Goal: Information Seeking & Learning: Find specific fact

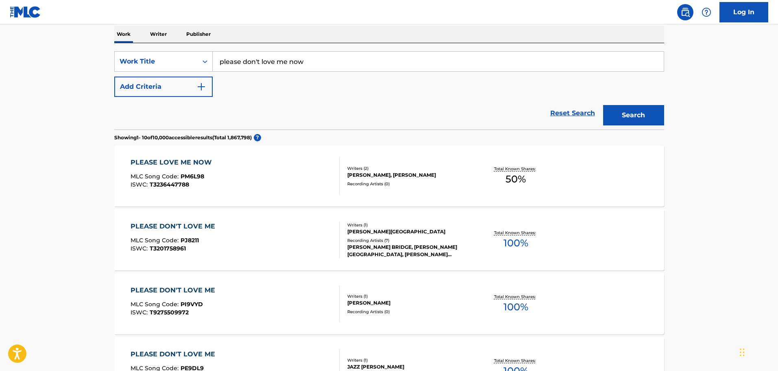
scroll to position [81, 0]
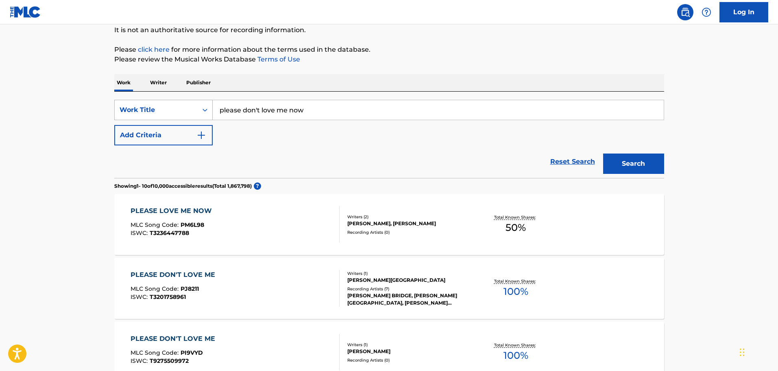
drag, startPoint x: 320, startPoint y: 112, endPoint x: 157, endPoint y: 106, distance: 162.8
click at [157, 106] on div "SearchWithCriteria0f3edb52-4c8a-4e0f-bfe9-418390db96c0 Work Title please don't …" at bounding box center [389, 110] width 550 height 20
type input "what if this was all"
click at [164, 135] on button "Add Criteria" at bounding box center [163, 135] width 98 height 20
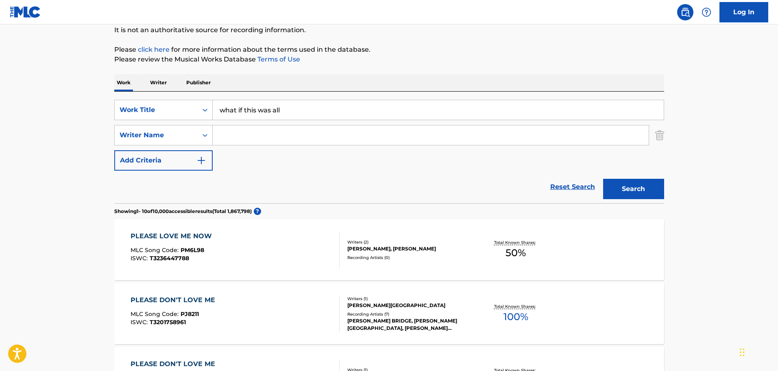
click at [267, 135] on input "Search Form" at bounding box center [431, 135] width 436 height 20
type input "rt"
click at [311, 140] on input "rt" at bounding box center [431, 135] width 436 height 20
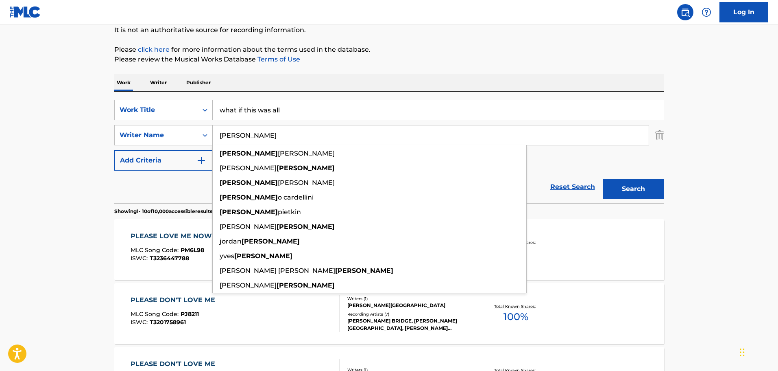
type input "[PERSON_NAME]"
click at [603, 179] on button "Search" at bounding box center [633, 189] width 61 height 20
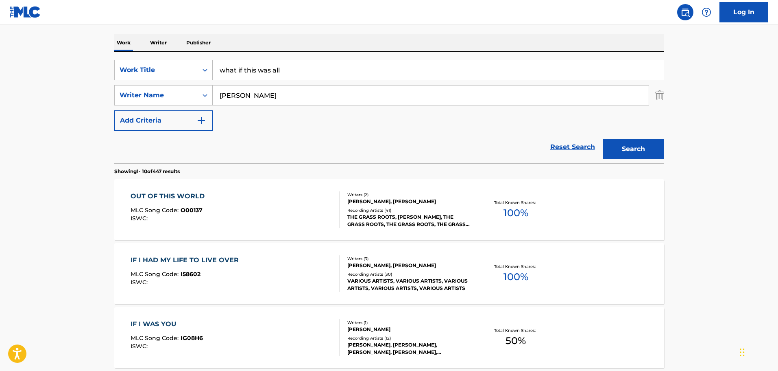
scroll to position [203, 0]
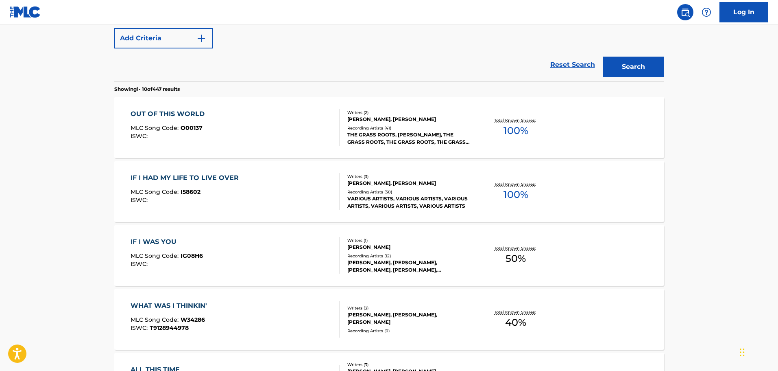
click at [126, 85] on p "Showing 1 - 10 of 447 results" at bounding box center [146, 88] width 65 height 7
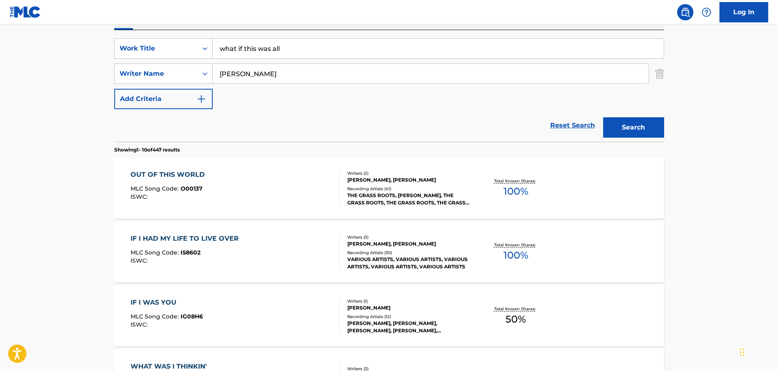
scroll to position [81, 0]
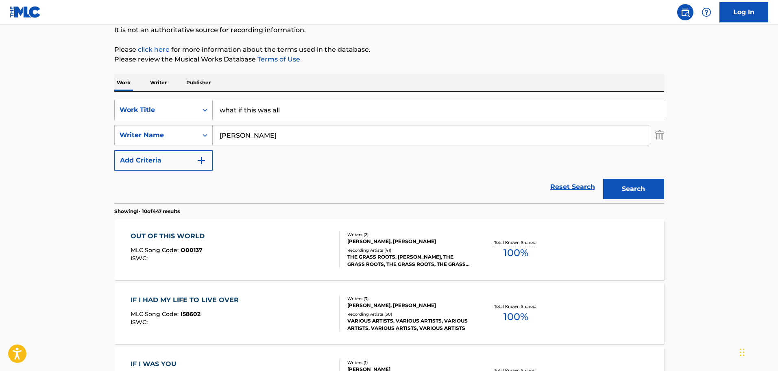
drag, startPoint x: 301, startPoint y: 114, endPoint x: 177, endPoint y: 110, distance: 124.9
click at [177, 110] on div "SearchWithCriteria0f3edb52-4c8a-4e0f-bfe9-418390db96c0 Work Title what if this …" at bounding box center [389, 110] width 550 height 20
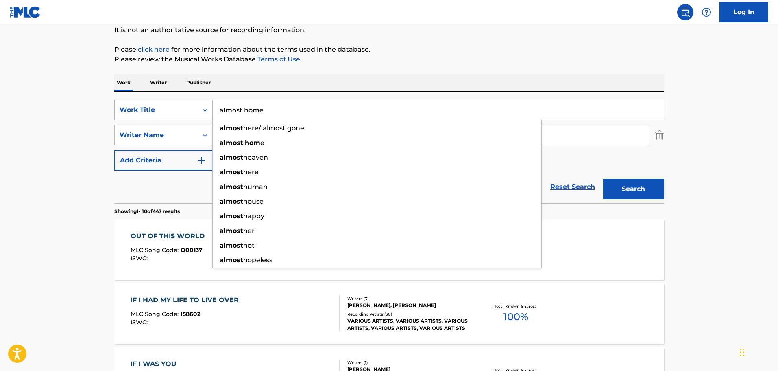
type input "almost home"
click at [603, 179] on button "Search" at bounding box center [633, 189] width 61 height 20
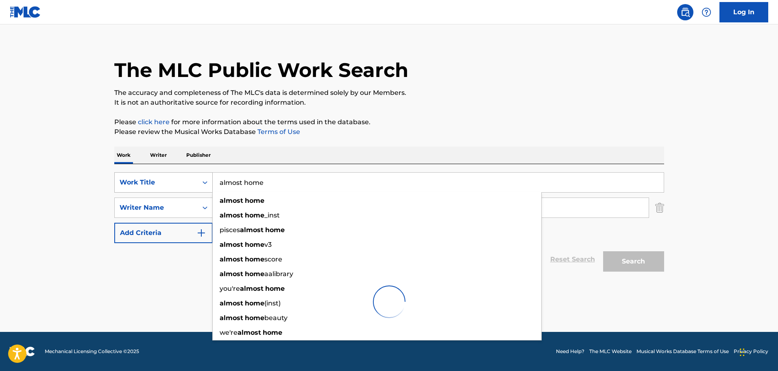
scroll to position [9, 0]
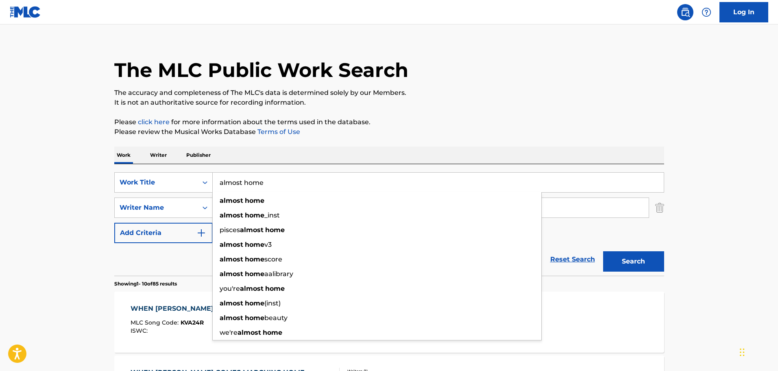
click at [134, 93] on p "The accuracy and completeness of The MLC's data is determined solely by our Mem…" at bounding box center [389, 93] width 550 height 10
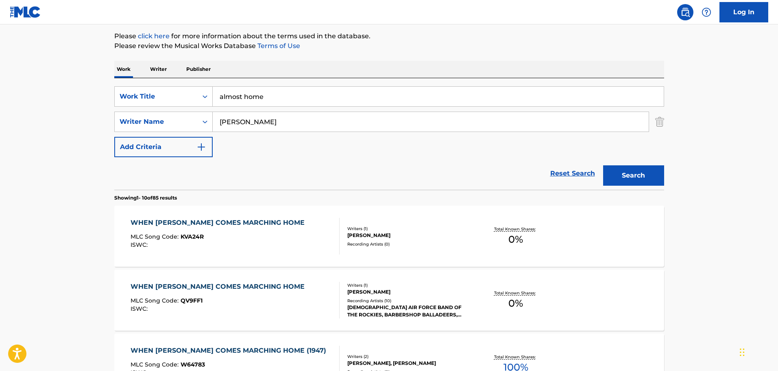
scroll to position [172, 0]
